Goal: Task Accomplishment & Management: Manage account settings

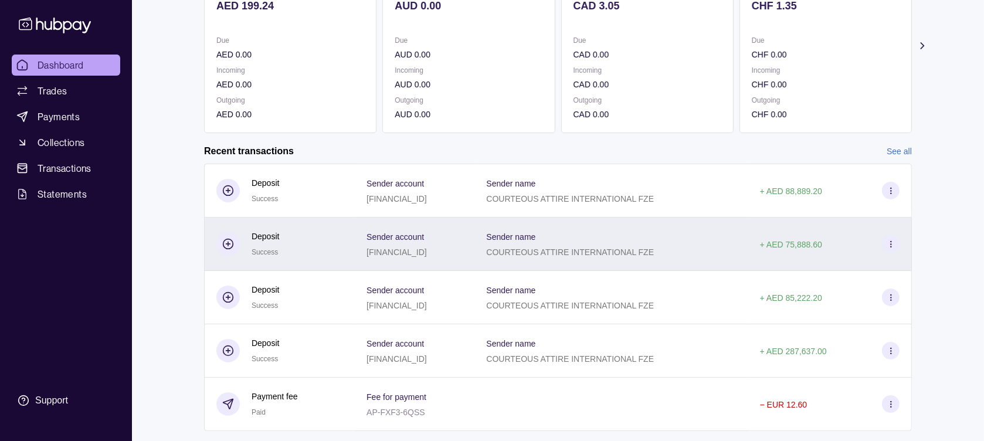
scroll to position [186, 0]
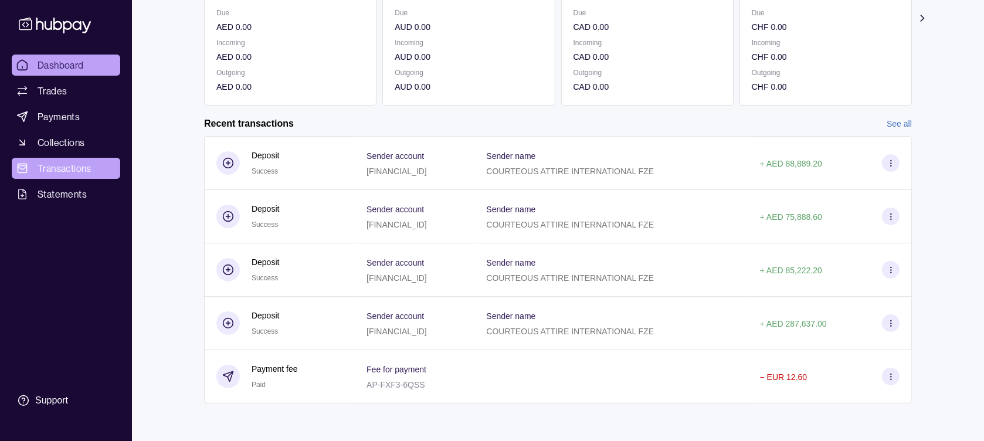
click at [66, 160] on link "Transactions" at bounding box center [66, 168] width 108 height 21
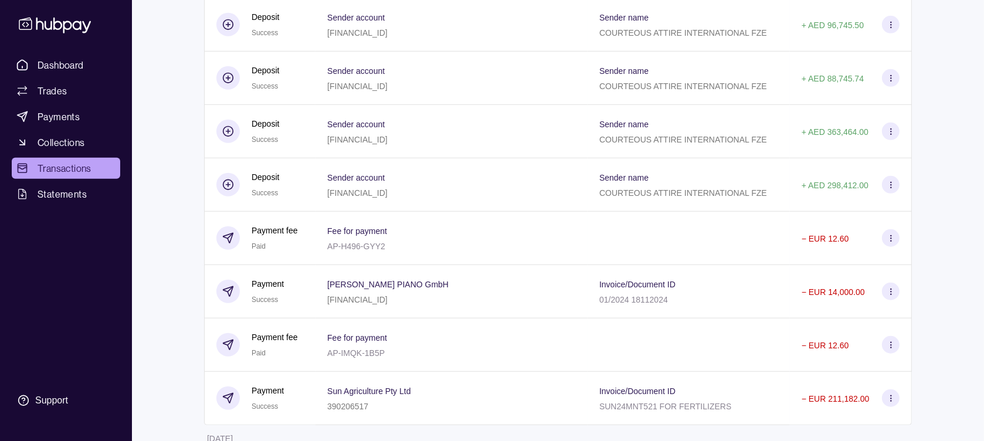
scroll to position [924, 0]
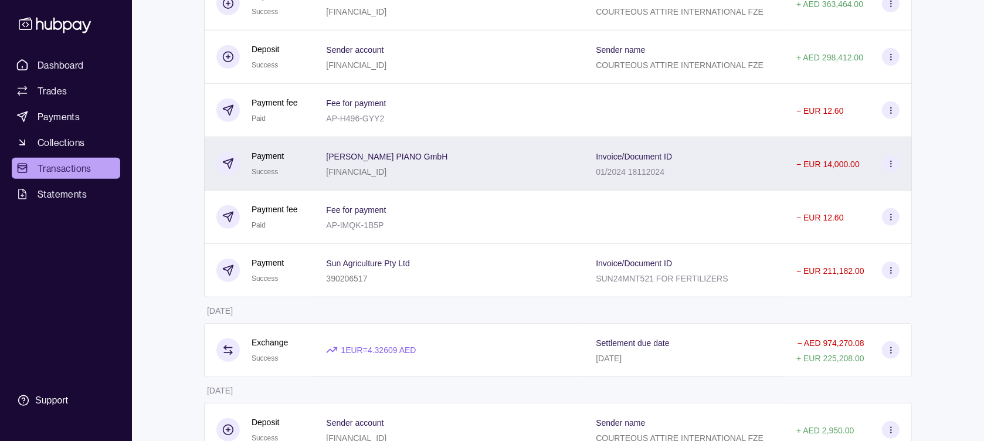
click at [504, 162] on div "[PERSON_NAME] PIANO GmbH [FINANCIAL_ID]" at bounding box center [449, 163] width 246 height 29
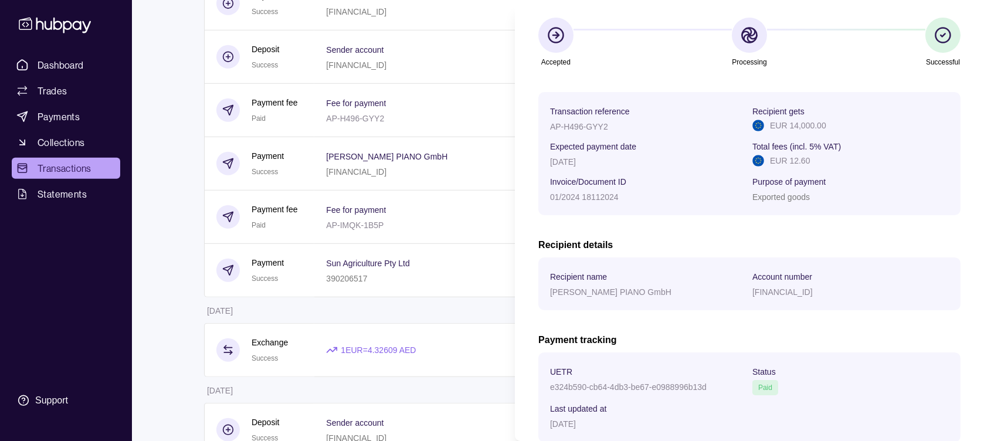
scroll to position [177, 0]
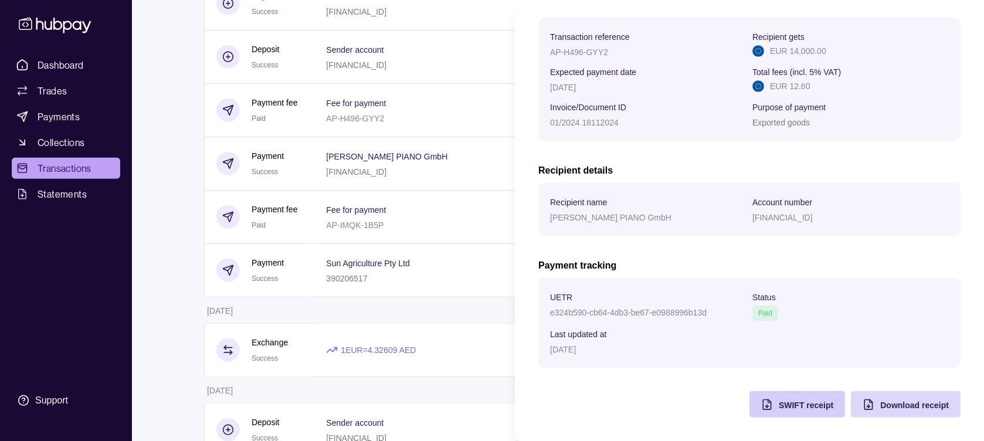
click at [792, 405] on span "SWIFT receipt" at bounding box center [806, 405] width 55 height 9
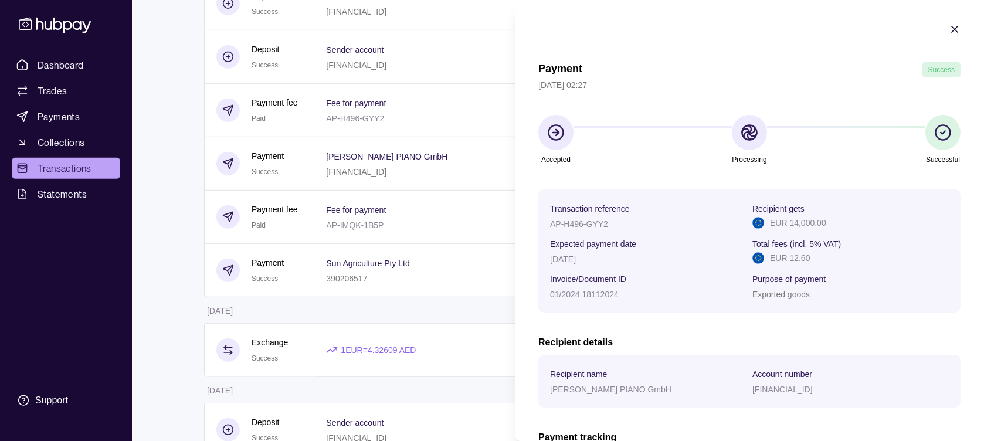
scroll to position [0, 0]
click at [949, 28] on icon "button" at bounding box center [955, 29] width 12 height 12
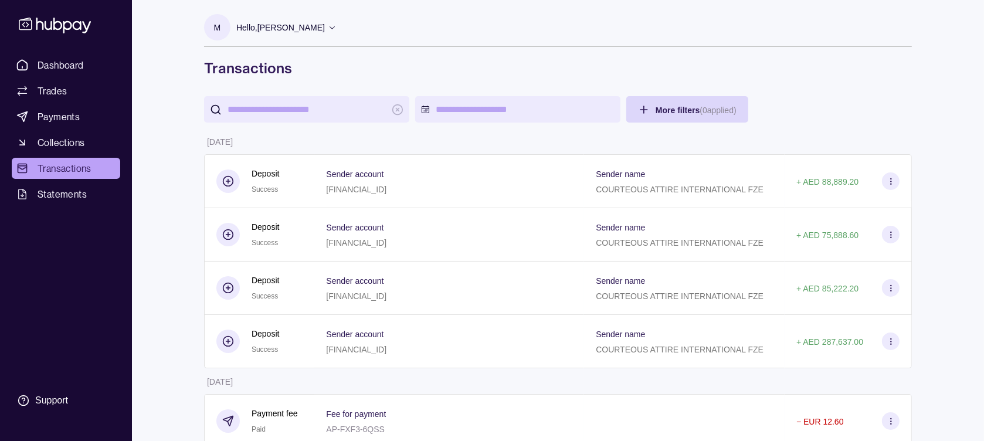
click at [337, 25] on icon at bounding box center [332, 27] width 9 height 9
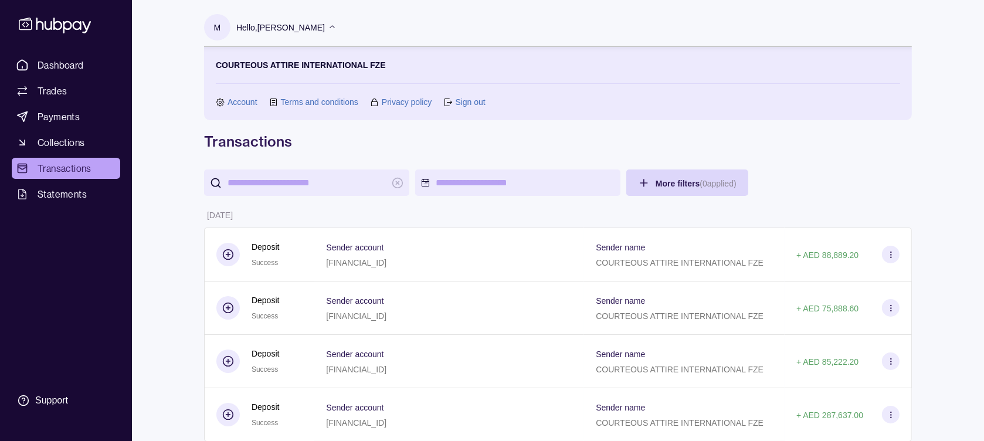
click at [459, 101] on link "Sign out" at bounding box center [470, 102] width 30 height 13
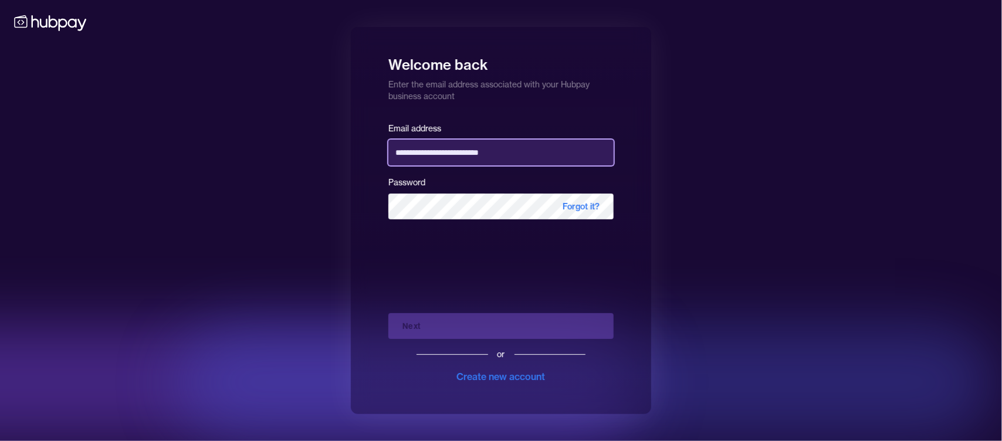
click at [499, 158] on input "**********" at bounding box center [500, 153] width 225 height 26
type input "**********"
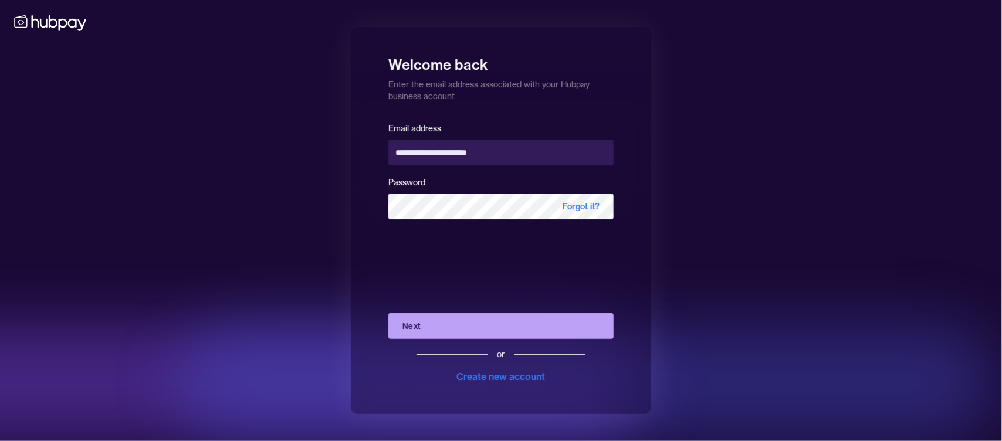
click at [482, 325] on button "Next" at bounding box center [500, 326] width 225 height 26
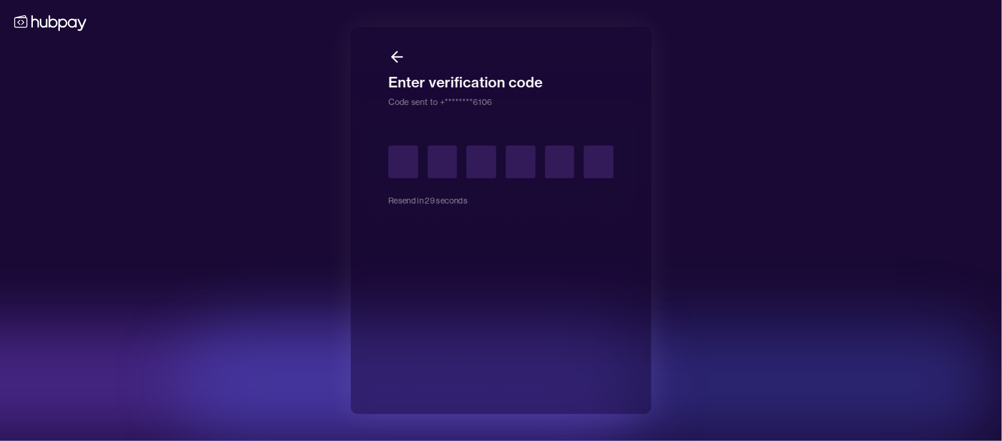
type input "*"
